Goal: Task Accomplishment & Management: Complete application form

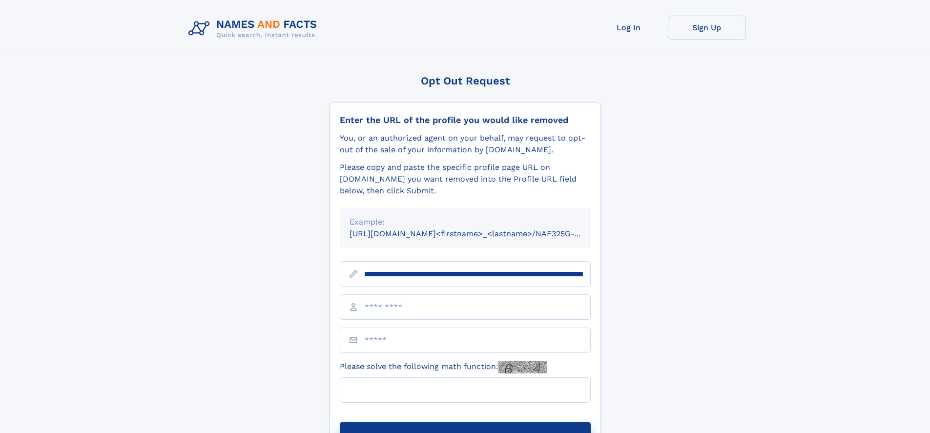
scroll to position [0, 129]
type input "**********"
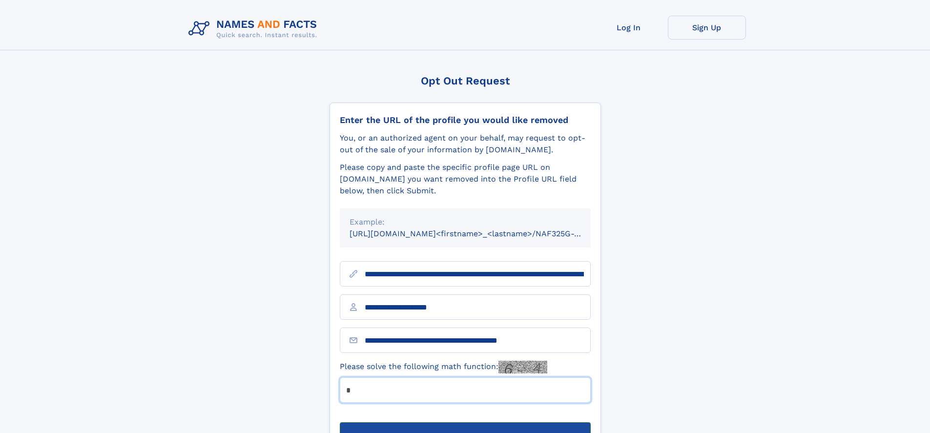
type input "*"
click at [465, 422] on button "Submit Opt Out Request" at bounding box center [465, 437] width 251 height 31
